Goal: Information Seeking & Learning: Learn about a topic

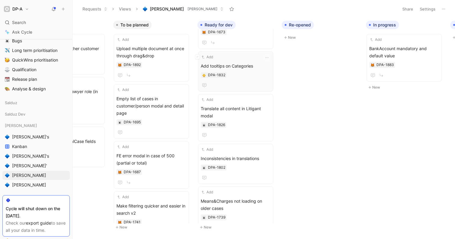
scroll to position [103, 0]
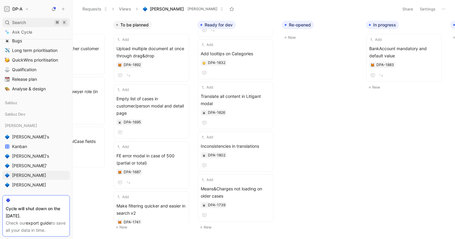
click at [11, 23] on div "Search ⌘ K" at bounding box center [35, 22] width 67 height 9
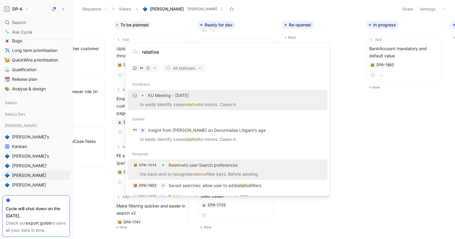
type input "relative"
click at [233, 172] on p "the back-end to recognise relative filter keys. Before sending" at bounding box center [227, 175] width 196 height 9
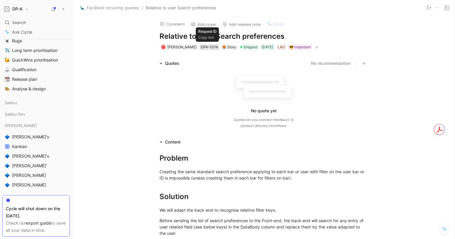
click at [210, 46] on div "DPA-1014" at bounding box center [209, 47] width 17 height 6
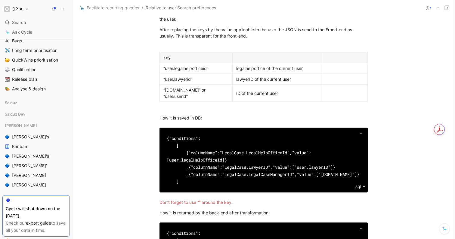
scroll to position [217, 0]
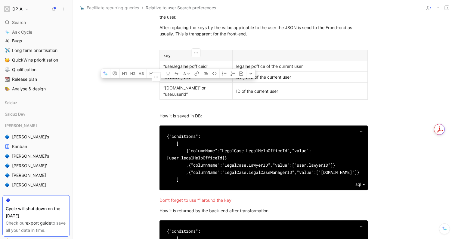
drag, startPoint x: 196, startPoint y: 77, endPoint x: 163, endPoint y: 79, distance: 33.5
click at [163, 79] on p "“user.lawyerid”" at bounding box center [196, 77] width 70 height 8
click at [202, 76] on div "“user.lawyerid”" at bounding box center [195, 77] width 65 height 6
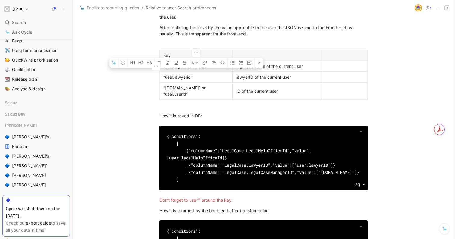
drag, startPoint x: 211, startPoint y: 67, endPoint x: 163, endPoint y: 67, distance: 47.8
click at [163, 67] on div "“user.legalhelpofficeid”" at bounding box center [195, 66] width 65 height 6
click at [225, 66] on div "“user.legalhelpofficeid”" at bounding box center [195, 66] width 65 height 6
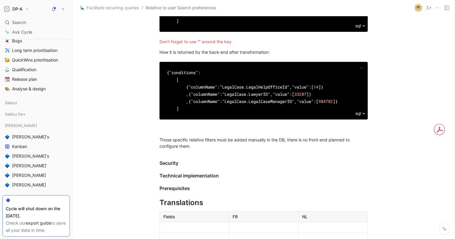
scroll to position [376, 0]
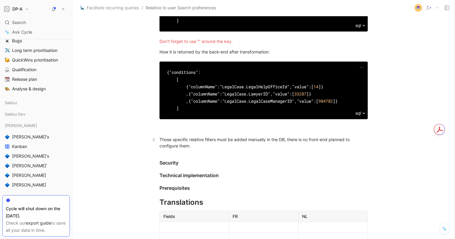
click at [202, 142] on div "Those specific relative filters must be added manually in the DB, there is no f…" at bounding box center [263, 143] width 208 height 13
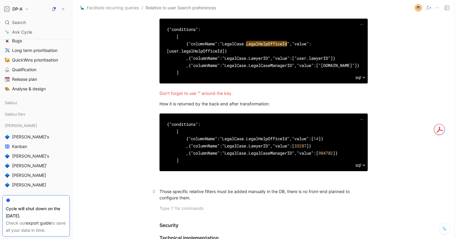
scroll to position [318, 0]
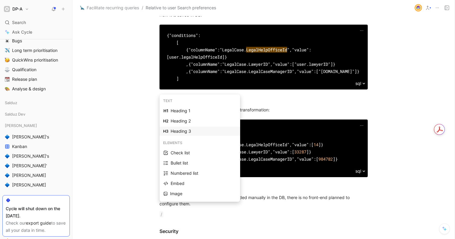
click at [194, 133] on div "Heading 3" at bounding box center [204, 131] width 66 height 7
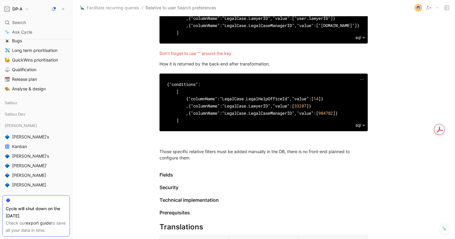
scroll to position [364, 0]
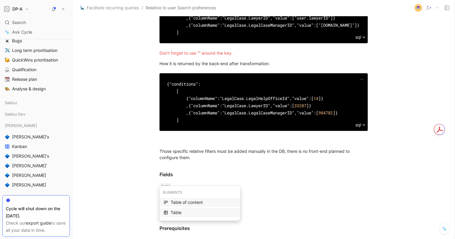
click at [186, 213] on div "Table" at bounding box center [204, 212] width 66 height 7
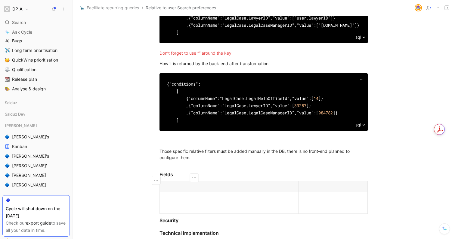
click at [199, 195] on p at bounding box center [194, 198] width 66 height 8
click at [174, 195] on div "legalhelpofficeID" at bounding box center [194, 198] width 62 height 6
click at [254, 195] on div at bounding box center [264, 198] width 62 height 6
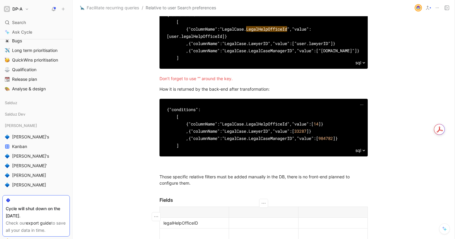
scroll to position [337, 0]
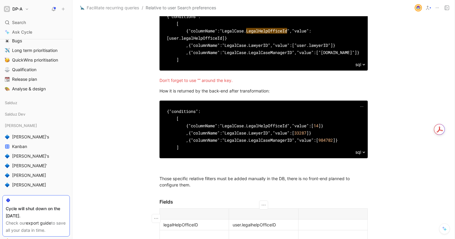
click at [198, 233] on div at bounding box center [194, 236] width 62 height 6
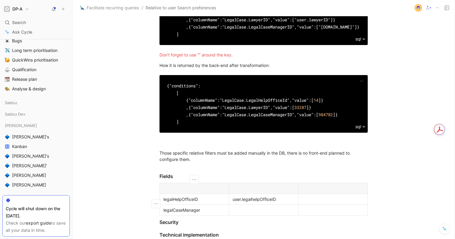
scroll to position [363, 0]
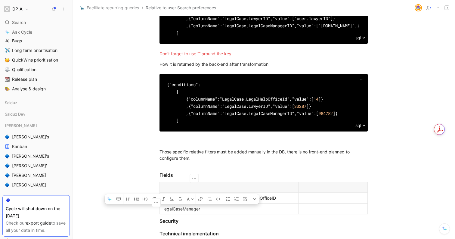
drag, startPoint x: 206, startPoint y: 201, endPoint x: 163, endPoint y: 202, distance: 43.6
click at [163, 205] on p "legalCaseManager" at bounding box center [194, 209] width 66 height 8
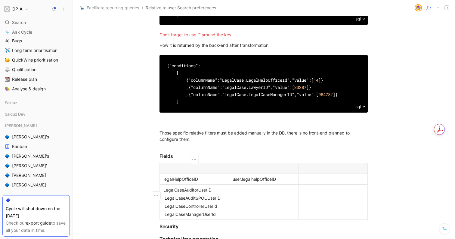
scroll to position [383, 0]
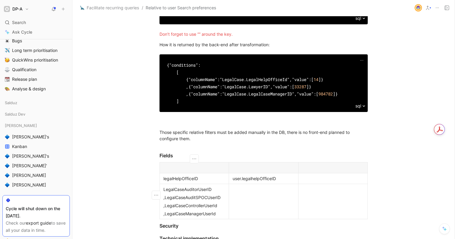
click at [252, 189] on td at bounding box center [263, 201] width 69 height 35
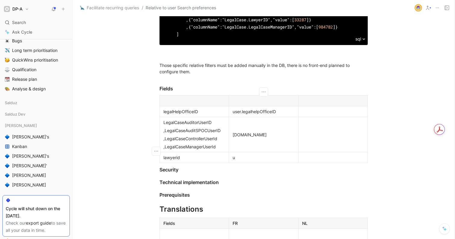
scroll to position [452, 0]
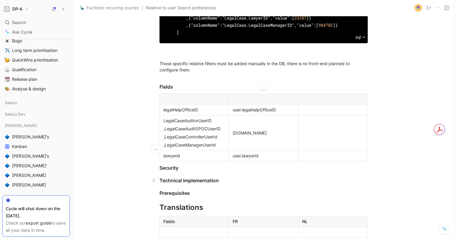
click at [198, 177] on div "Technical implementation" at bounding box center [263, 180] width 208 height 7
click at [165, 126] on div ",LegalCaseAuditSPOCUserID" at bounding box center [194, 129] width 62 height 6
click at [233, 165] on div "Security" at bounding box center [263, 168] width 208 height 7
click at [161, 165] on div "Security" at bounding box center [263, 168] width 208 height 7
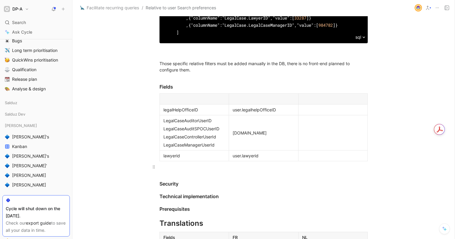
click at [260, 162] on p at bounding box center [263, 167] width 231 height 10
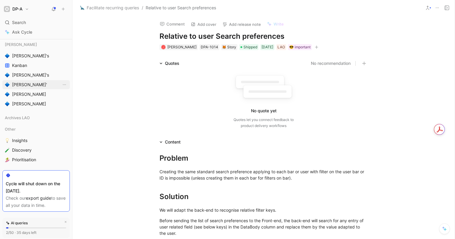
scroll to position [219, 0]
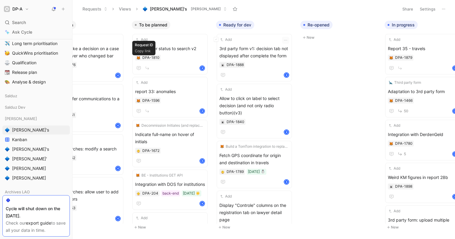
scroll to position [0, 134]
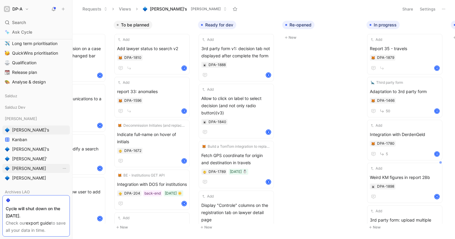
click at [24, 167] on span "[PERSON_NAME]" at bounding box center [29, 169] width 34 height 6
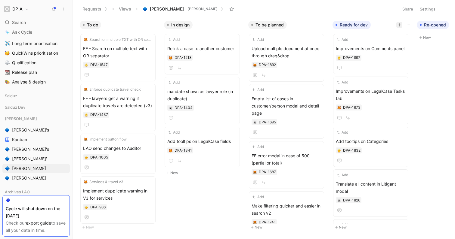
click at [396, 26] on button "button" at bounding box center [399, 25] width 6 height 6
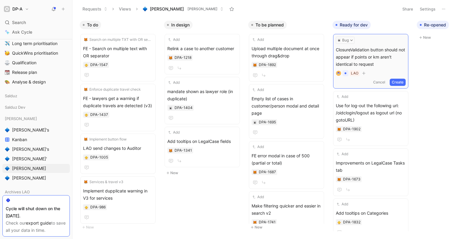
click at [403, 81] on button "Create" at bounding box center [398, 82] width 16 height 7
click at [381, 48] on span "ClosureValidation button should not appear if points or km aren't identical to …" at bounding box center [371, 56] width 70 height 22
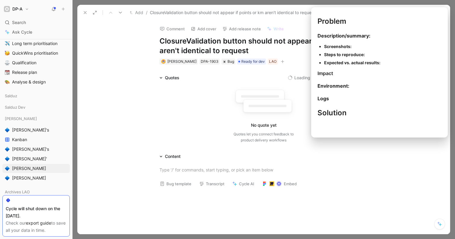
click at [178, 184] on button "Bug template" at bounding box center [175, 184] width 37 height 8
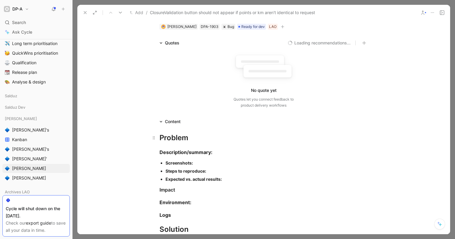
scroll to position [54, 0]
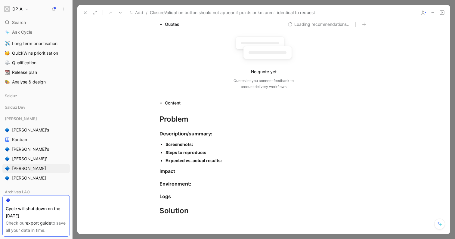
click at [194, 144] on div "Screenshots:" at bounding box center [266, 144] width 202 height 6
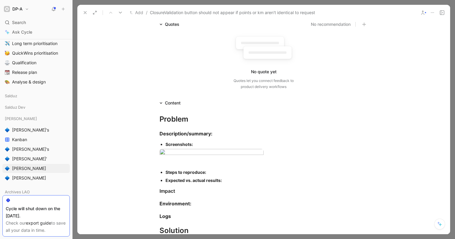
click at [208, 176] on div "Steps to reproduce:" at bounding box center [266, 172] width 202 height 6
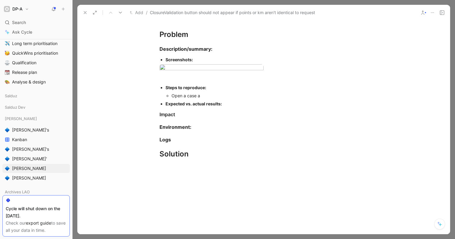
scroll to position [140, 0]
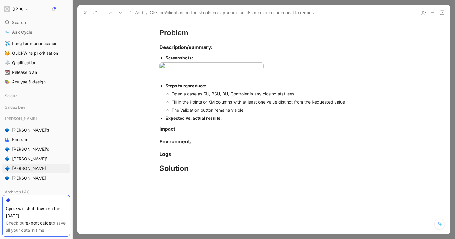
click at [230, 122] on div "Expected vs. actual results:" at bounding box center [266, 118] width 202 height 6
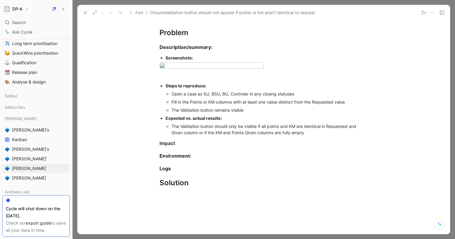
scroll to position [0, 0]
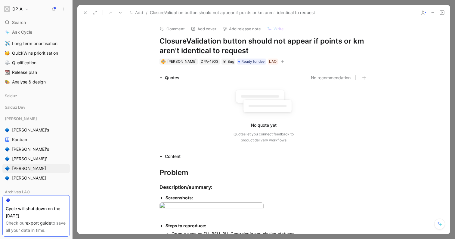
click at [84, 11] on use at bounding box center [85, 12] width 2 height 2
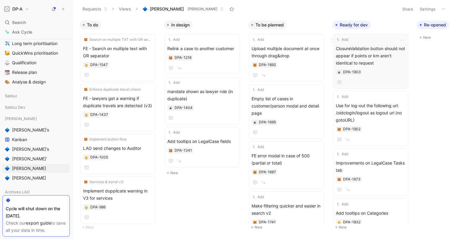
click at [354, 46] on span "ClosureValidation button should not appear if points or km aren't identical to …" at bounding box center [371, 56] width 70 height 22
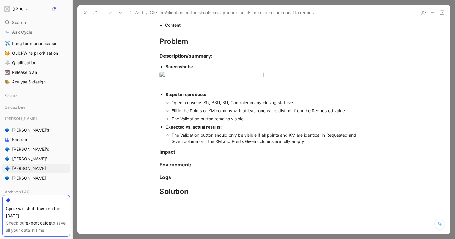
scroll to position [132, 0]
click at [319, 158] on h3 "Impact" at bounding box center [263, 152] width 231 height 12
click at [313, 144] on div "The Validation button should only be visible if all points and KM are identical…" at bounding box center [269, 138] width 196 height 13
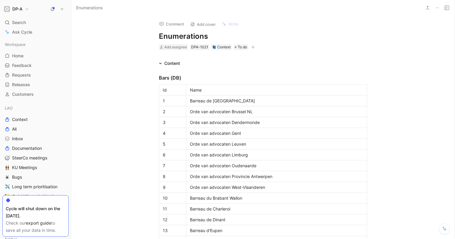
scroll to position [958, 0]
